Goal: Task Accomplishment & Management: Use online tool/utility

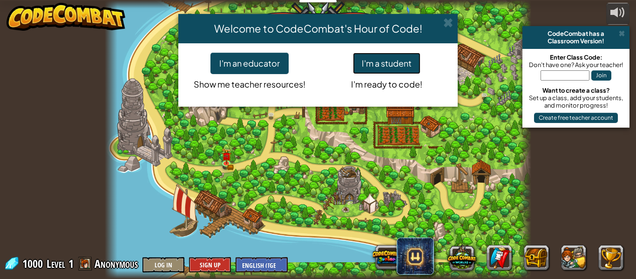
click at [411, 59] on button "I'm a student" at bounding box center [387, 63] width 68 height 21
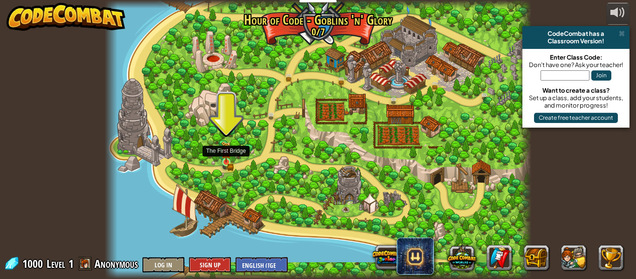
click at [228, 163] on div at bounding box center [226, 162] width 8 height 8
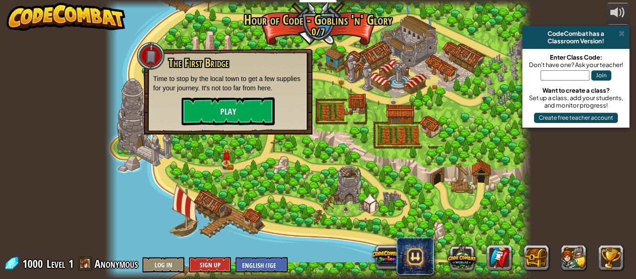
click at [230, 125] on div "The First Bridge Time to stop by the local town to get a few supplies for your …" at bounding box center [228, 92] width 169 height 86
click at [232, 121] on button "Play" at bounding box center [228, 111] width 93 height 28
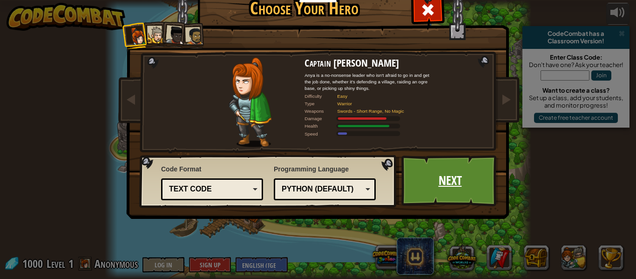
click at [424, 183] on link "Next" at bounding box center [450, 180] width 97 height 51
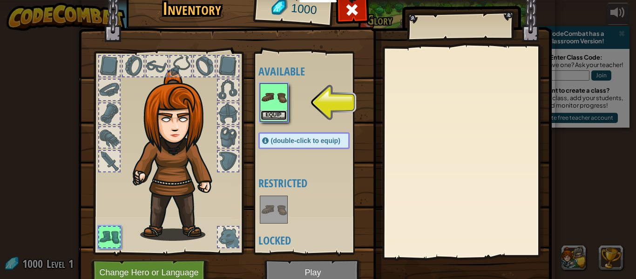
click at [277, 116] on button "Equip" at bounding box center [274, 115] width 26 height 10
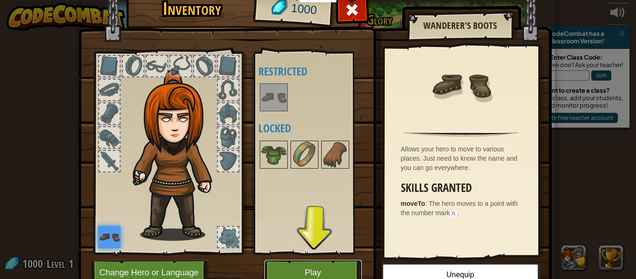
click at [294, 273] on button "Play" at bounding box center [313, 273] width 97 height 26
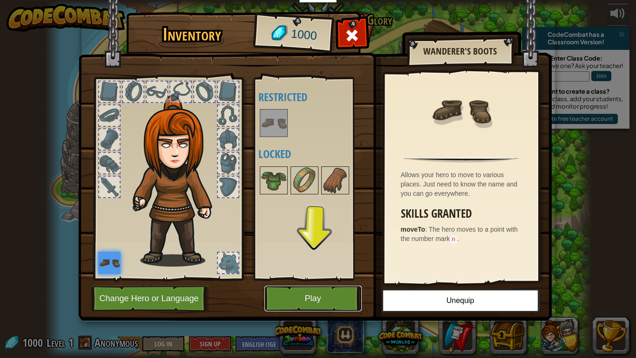
click at [326, 279] on button "Play" at bounding box center [313, 299] width 97 height 26
